Goal: Task Accomplishment & Management: Manage account settings

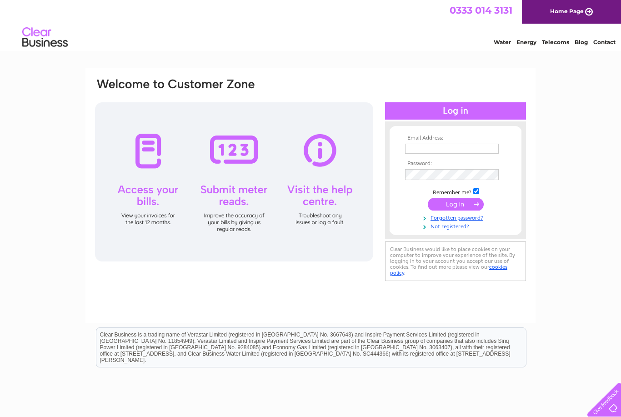
click at [427, 148] on input "text" at bounding box center [452, 149] width 94 height 10
type input "Cws1848@btinternet.com"
click at [458, 207] on input "submit" at bounding box center [456, 205] width 56 height 13
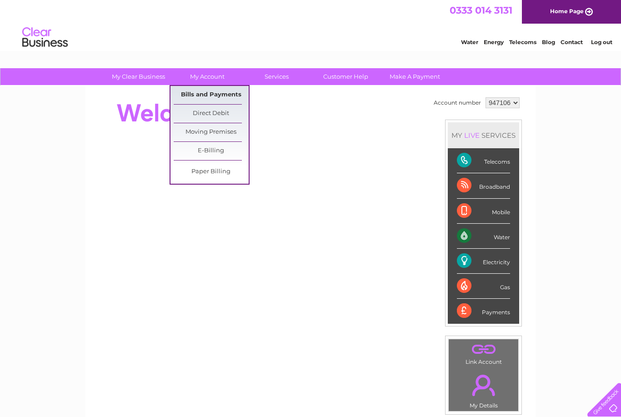
click at [219, 94] on link "Bills and Payments" at bounding box center [211, 95] width 75 height 18
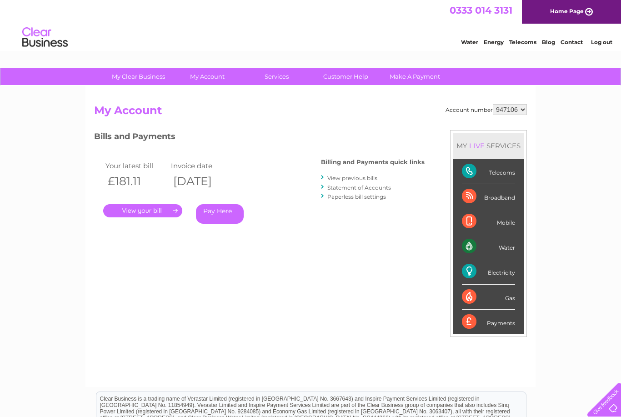
click at [148, 210] on link "." at bounding box center [142, 210] width 79 height 13
click at [345, 174] on link "View previous bills" at bounding box center [352, 177] width 50 height 7
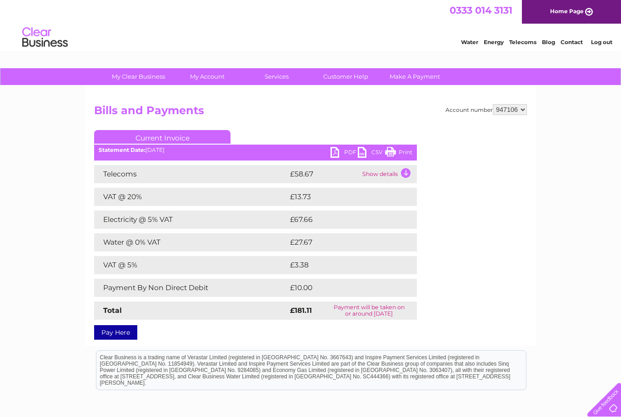
click at [400, 149] on link "Print" at bounding box center [398, 153] width 27 height 13
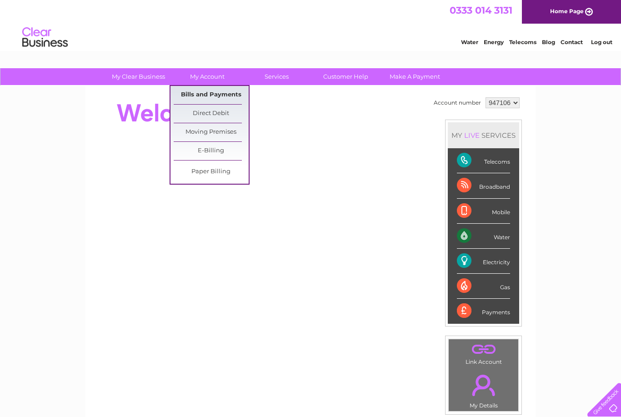
click at [220, 92] on link "Bills and Payments" at bounding box center [211, 95] width 75 height 18
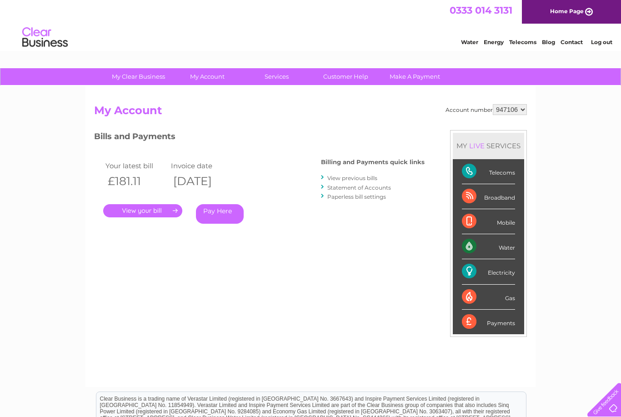
click at [356, 177] on link "View previous bills" at bounding box center [352, 177] width 50 height 7
